Goal: Find specific page/section: Find specific page/section

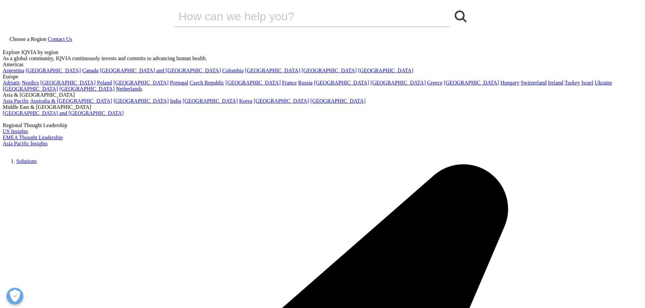
click at [444, 86] on link "[GEOGRAPHIC_DATA]" at bounding box center [471, 83] width 55 height 6
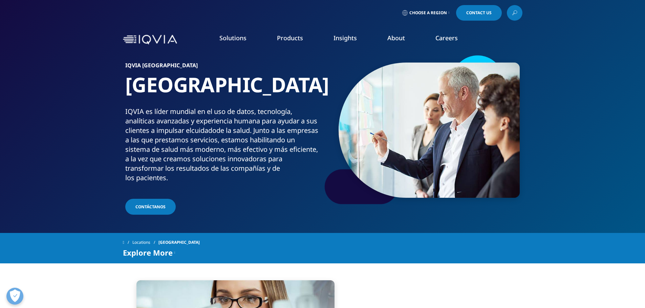
click at [180, 112] on link "Consumer Health" at bounding box center [206, 111] width 108 height 7
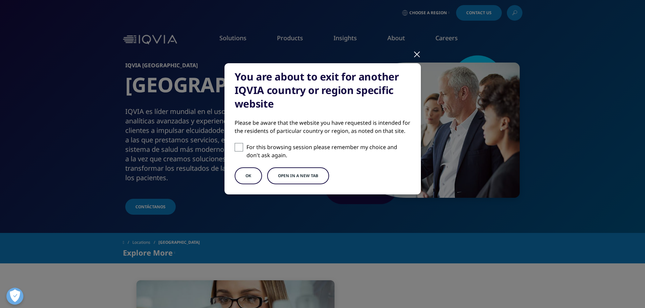
click at [252, 175] on button "OK" at bounding box center [248, 176] width 27 height 17
